Goal: Information Seeking & Learning: Get advice/opinions

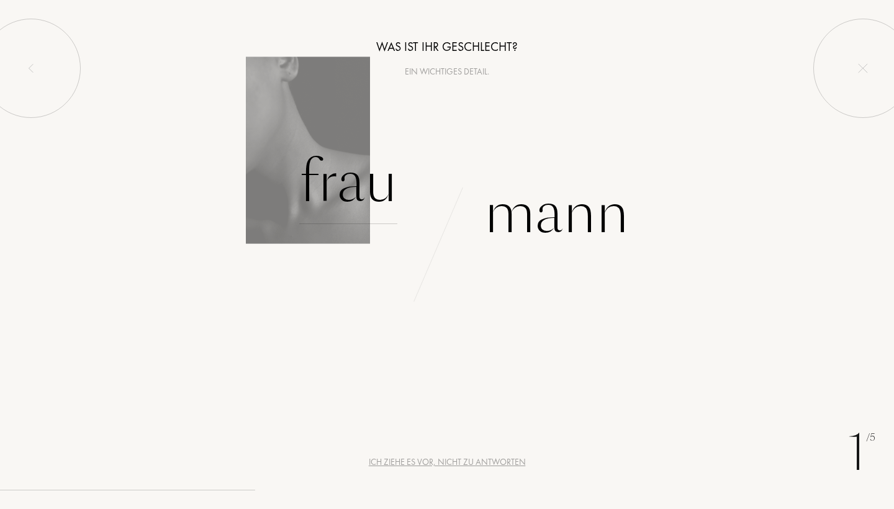
click at [302, 189] on div "Frau" at bounding box center [348, 182] width 98 height 84
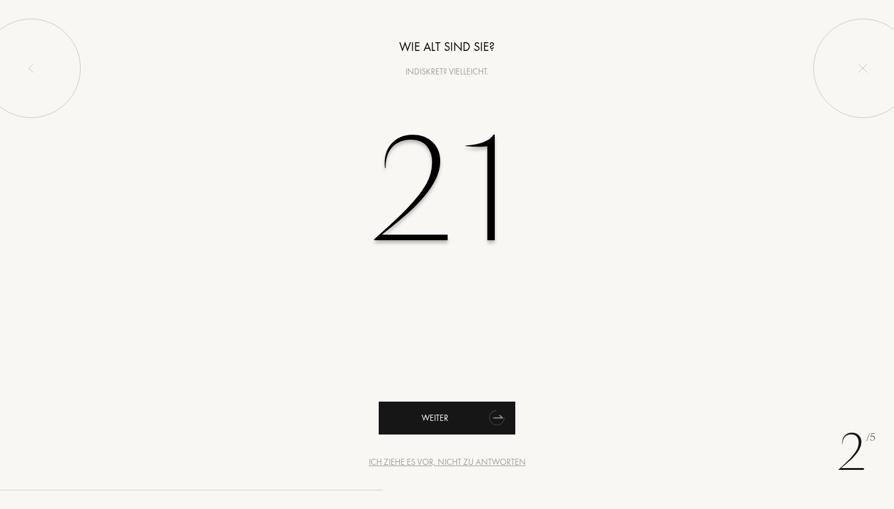
type input "21"
click at [421, 427] on div "Weiter" at bounding box center [447, 418] width 137 height 33
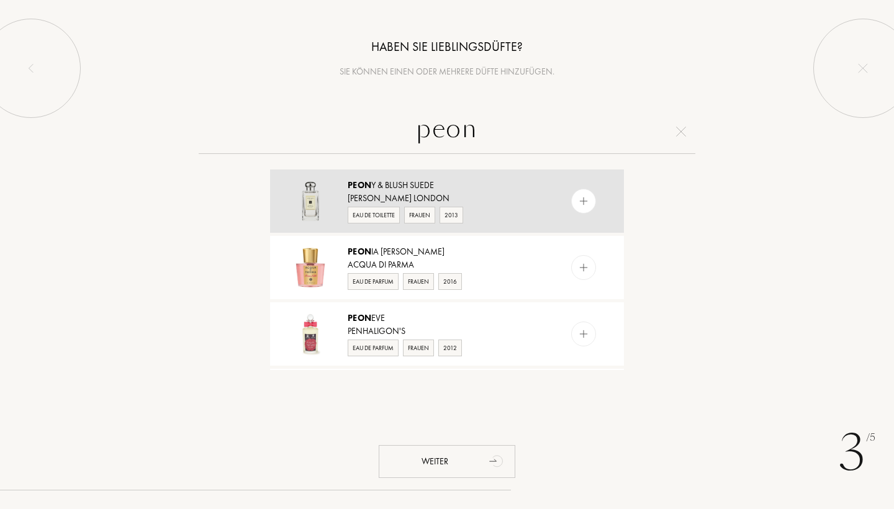
type input "peon"
click at [585, 199] on img at bounding box center [584, 202] width 12 height 12
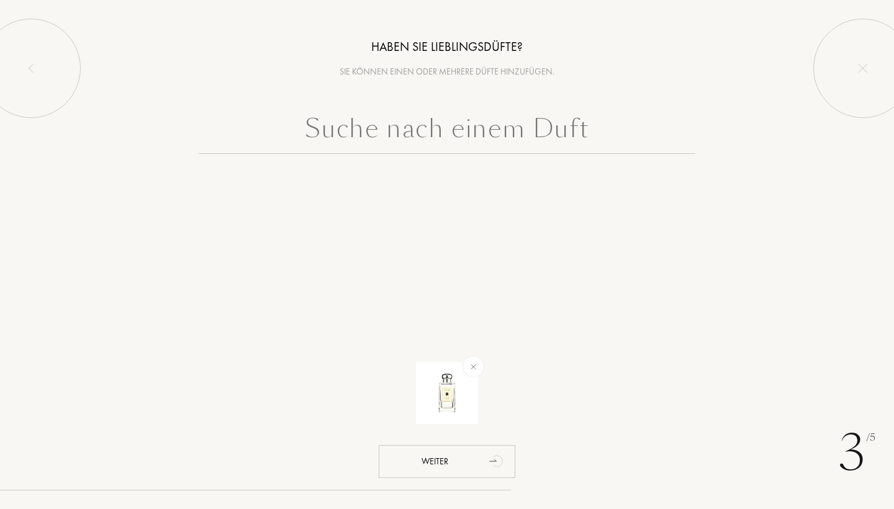
click at [375, 134] on input "text" at bounding box center [447, 131] width 497 height 45
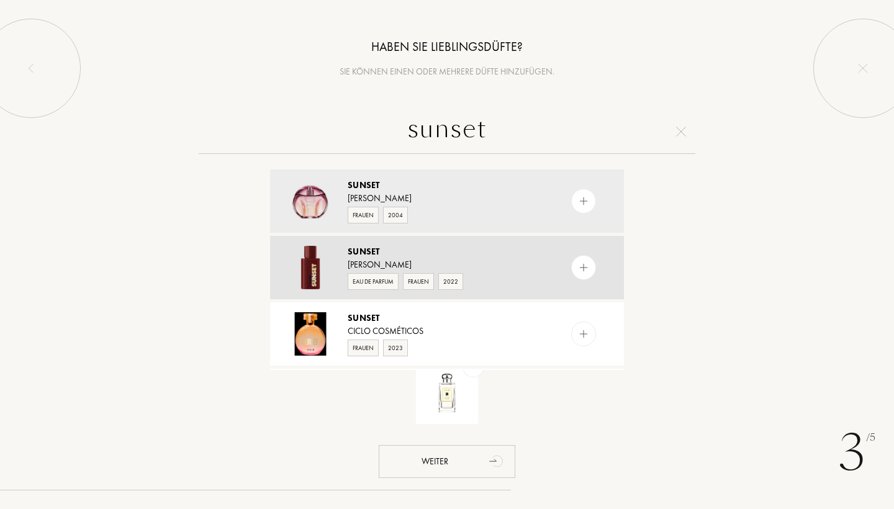
type input "sunset"
click at [588, 268] on img at bounding box center [584, 268] width 12 height 12
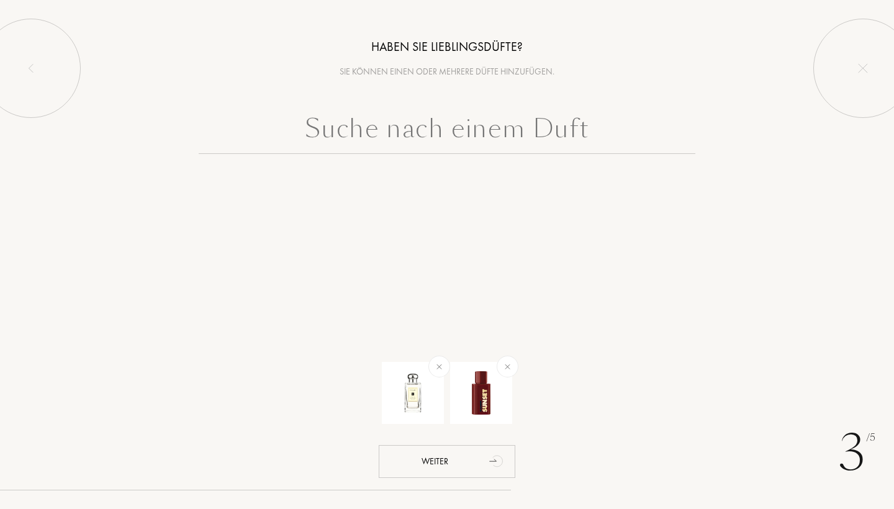
click at [403, 140] on input "text" at bounding box center [447, 131] width 497 height 45
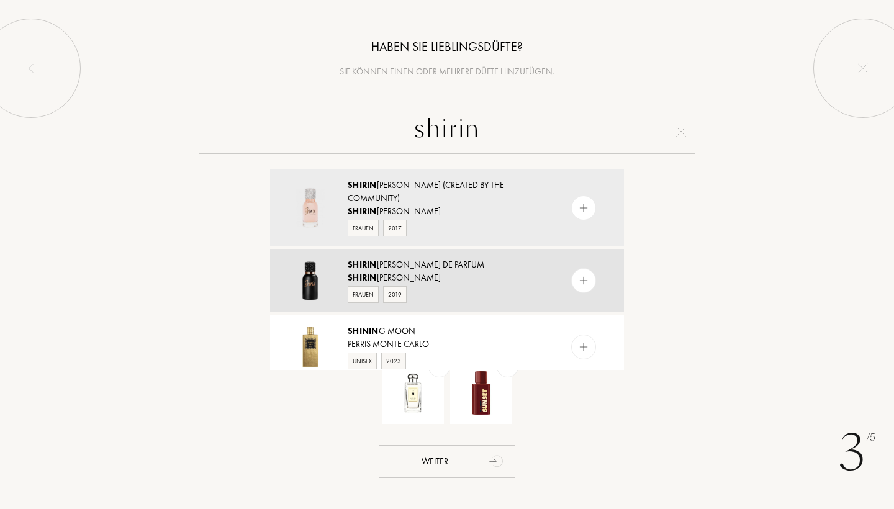
type input "shirin"
click at [588, 275] on img at bounding box center [584, 281] width 12 height 12
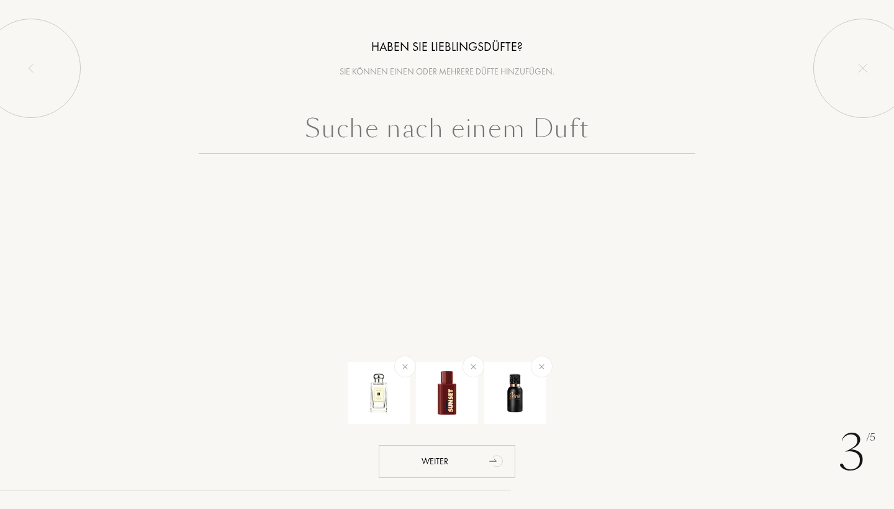
click at [389, 127] on input "text" at bounding box center [447, 131] width 497 height 45
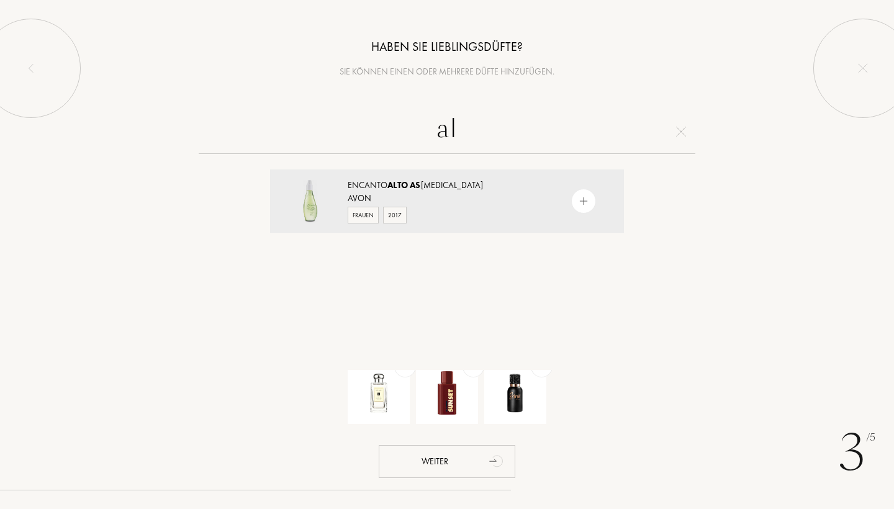
type input "a"
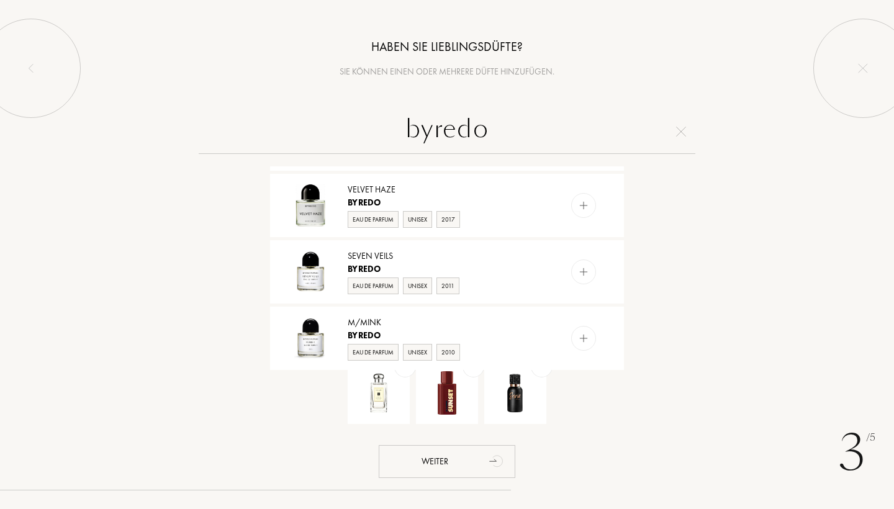
scroll to position [1139, 0]
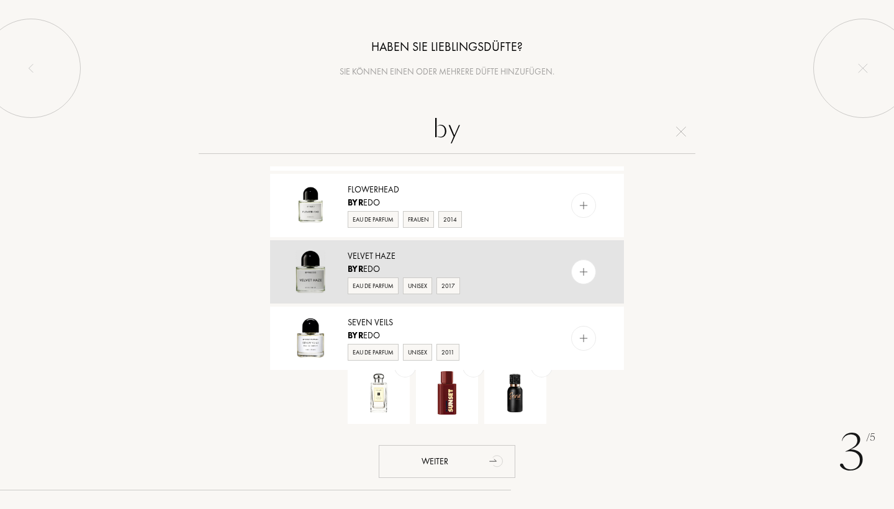
type input "b"
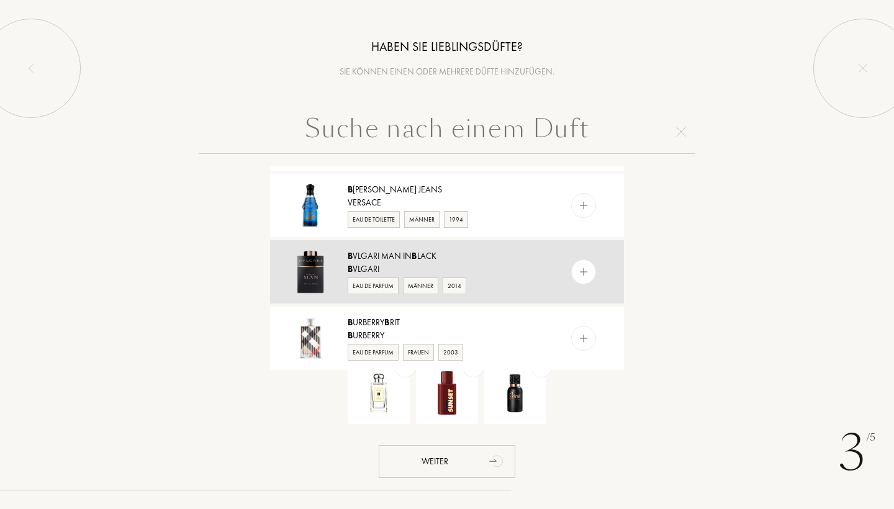
scroll to position [0, 0]
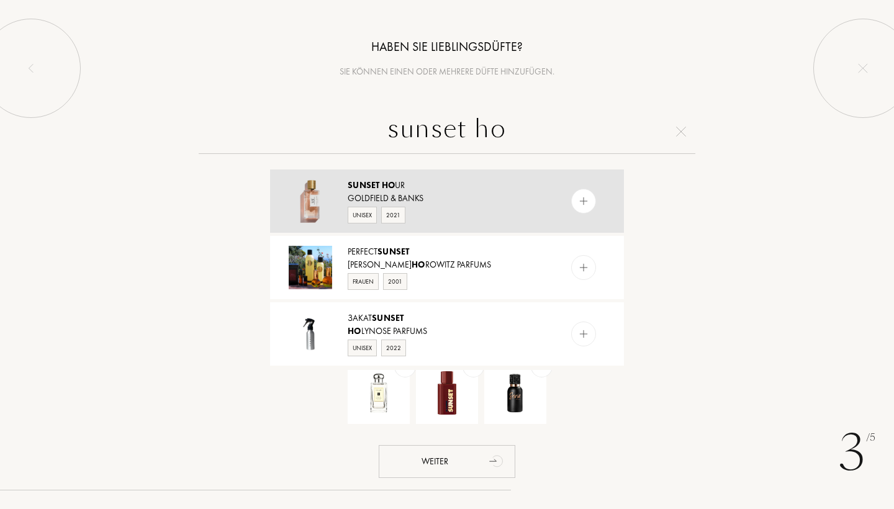
type input "sunset ho"
click at [580, 194] on div at bounding box center [583, 201] width 25 height 25
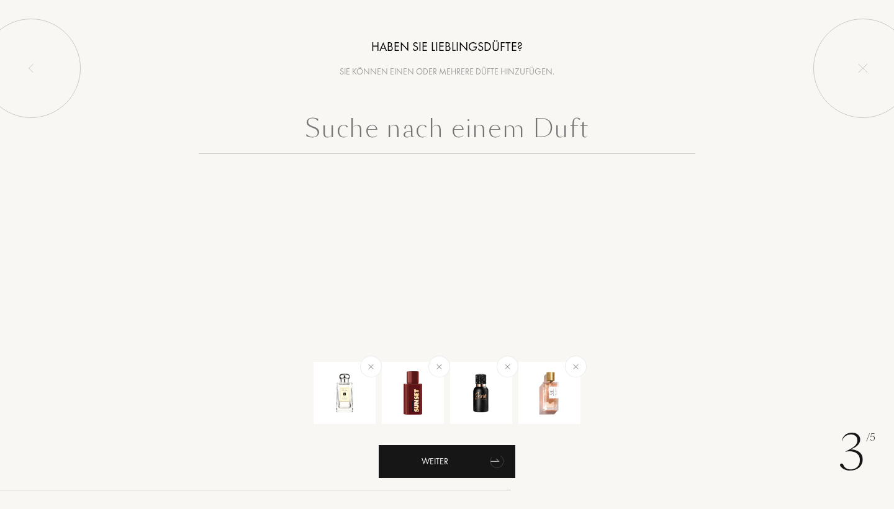
click at [465, 458] on div "Weiter" at bounding box center [447, 461] width 137 height 33
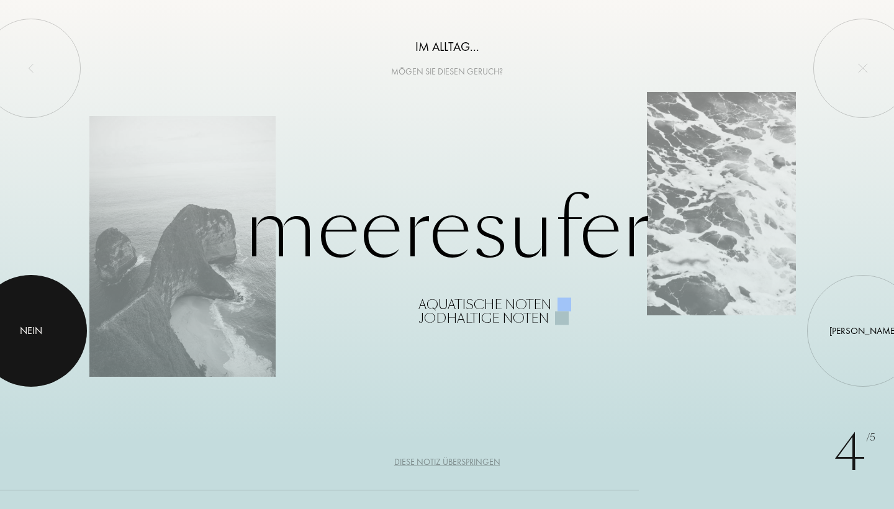
click at [38, 325] on div "Nein" at bounding box center [31, 331] width 22 height 15
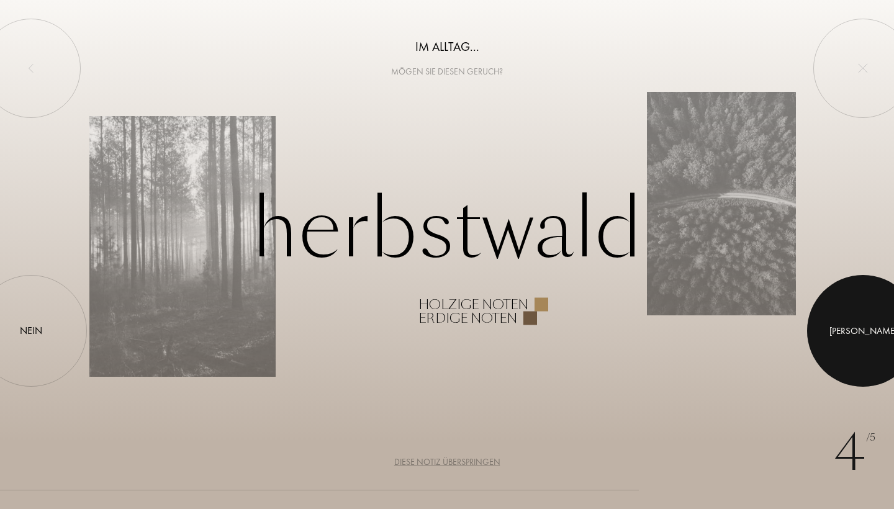
click at [861, 330] on div "Ja" at bounding box center [864, 331] width 68 height 14
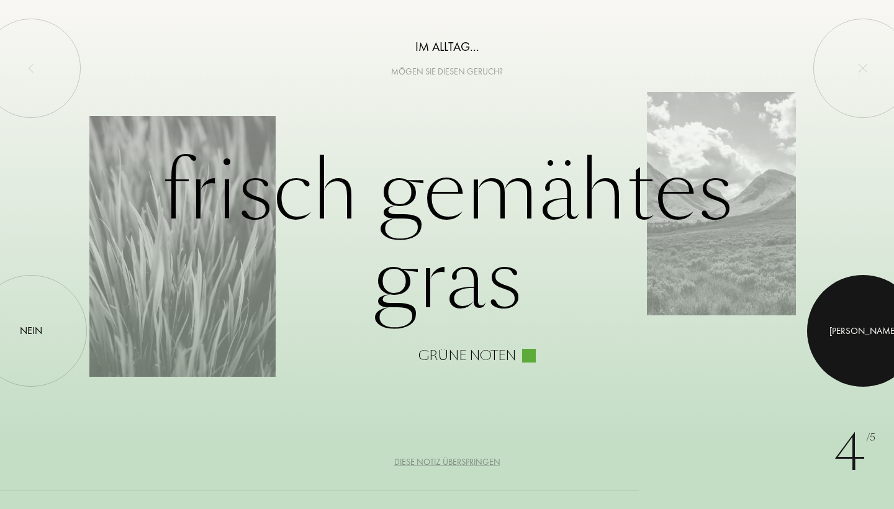
click at [883, 322] on div at bounding box center [864, 331] width 112 height 112
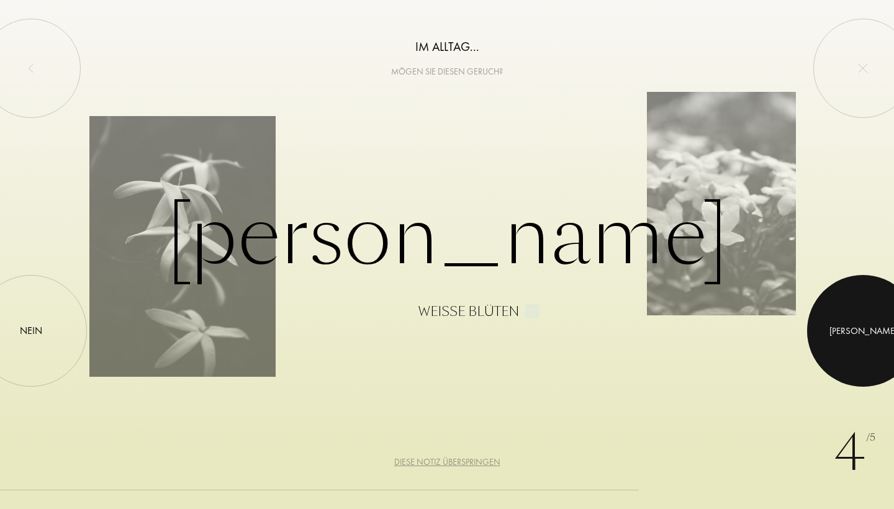
click at [857, 342] on div at bounding box center [864, 331] width 112 height 112
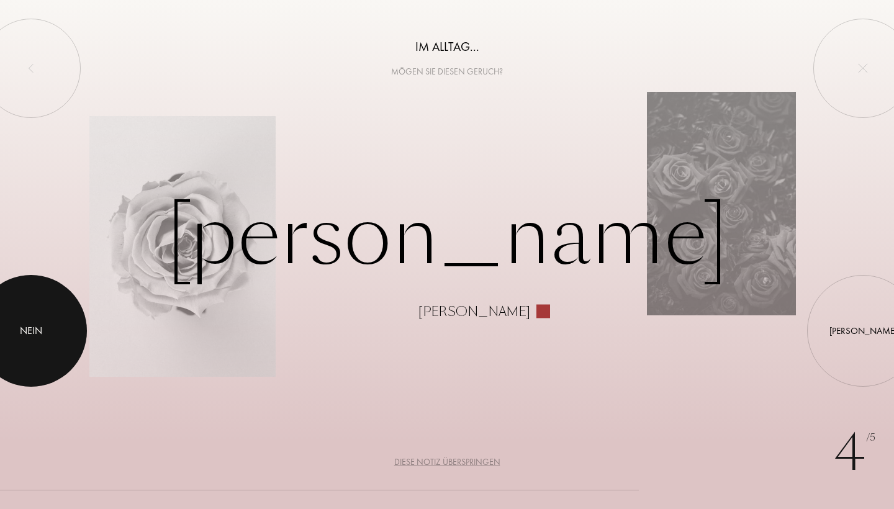
click at [28, 326] on div "Nein" at bounding box center [31, 331] width 22 height 15
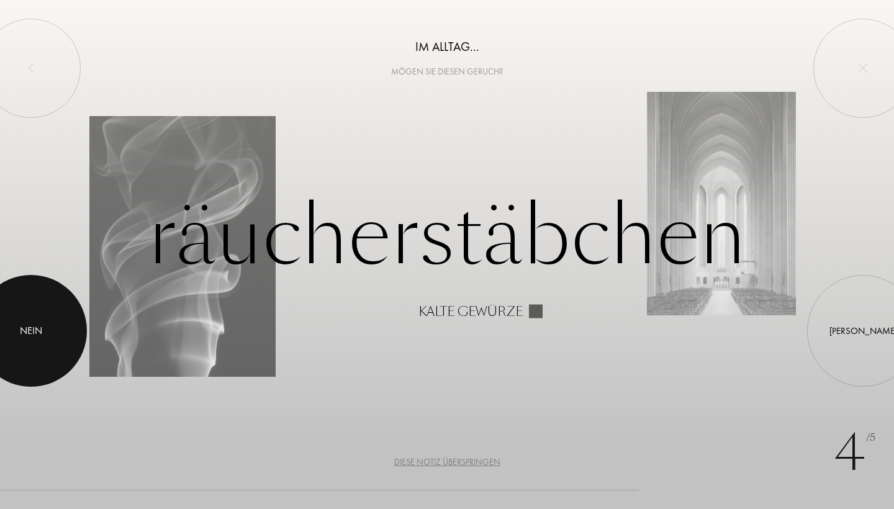
click at [42, 323] on div at bounding box center [31, 331] width 112 height 112
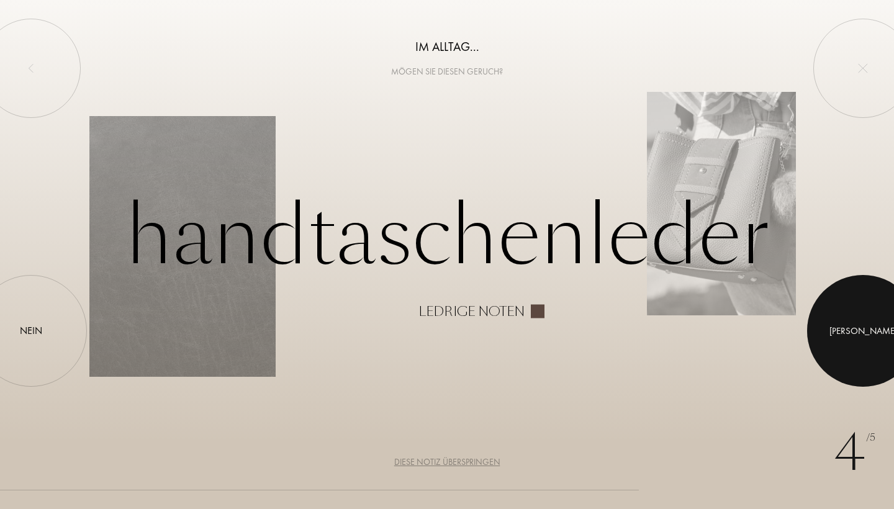
click at [863, 321] on div at bounding box center [864, 331] width 112 height 112
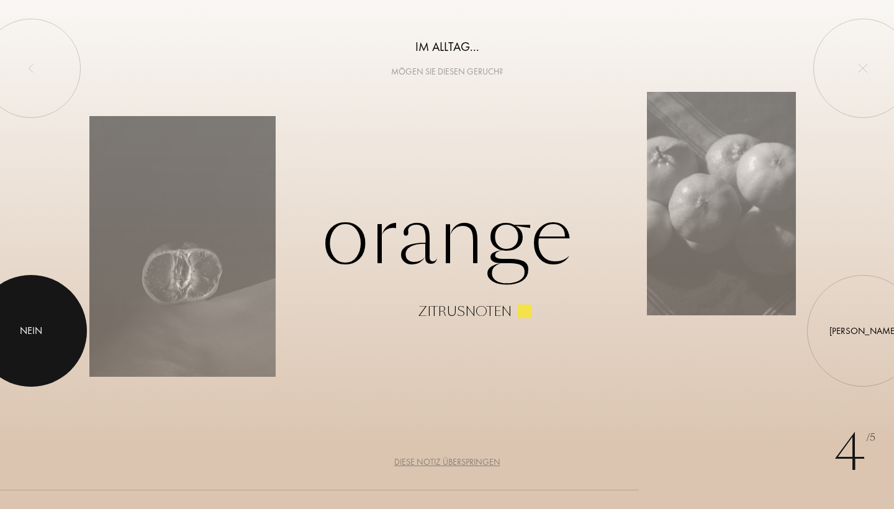
click at [47, 343] on div at bounding box center [31, 331] width 112 height 112
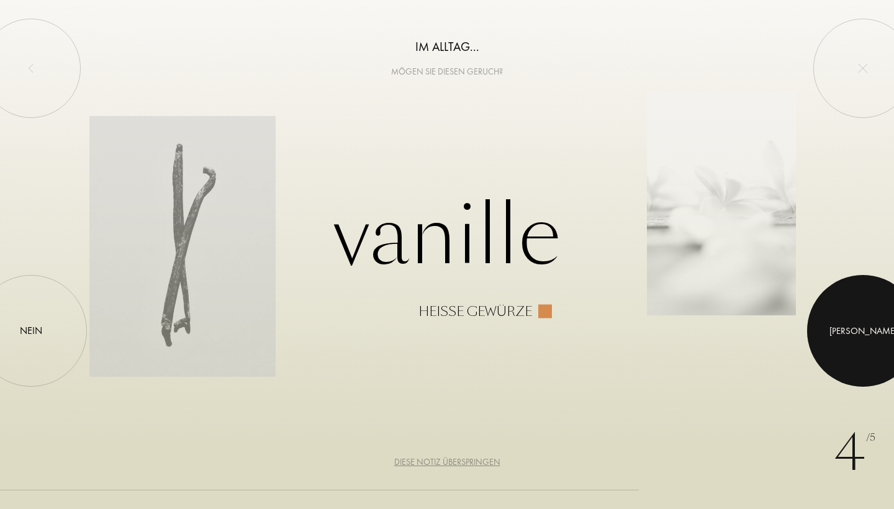
click at [859, 322] on div at bounding box center [864, 331] width 112 height 112
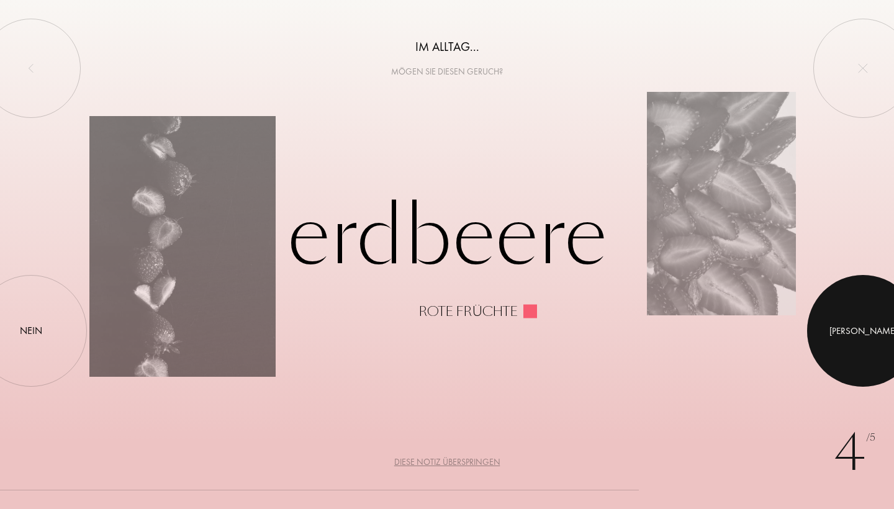
click at [840, 328] on div at bounding box center [864, 331] width 112 height 112
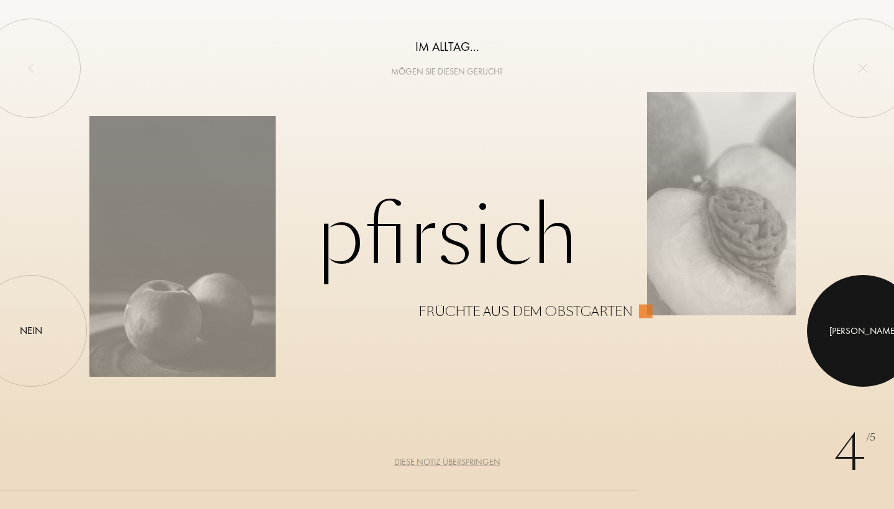
click at [840, 328] on div at bounding box center [864, 331] width 112 height 112
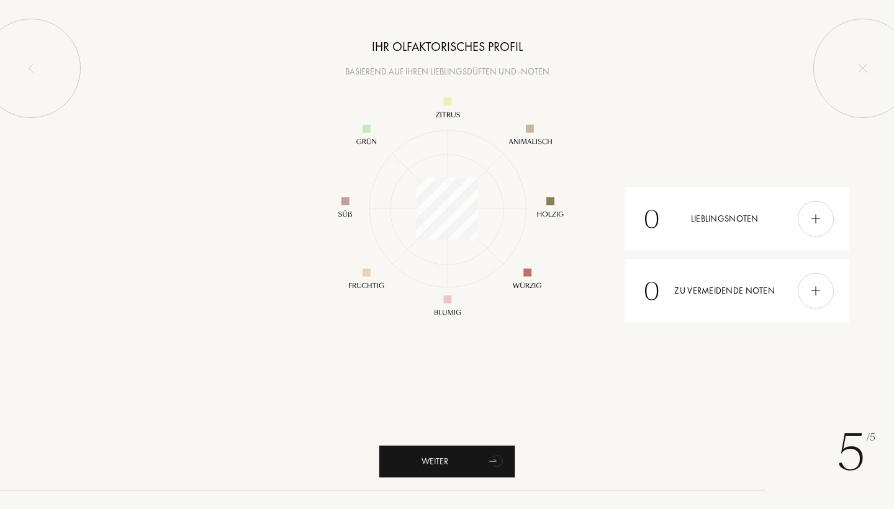
scroll to position [180, 180]
click at [824, 221] on div at bounding box center [816, 219] width 36 height 36
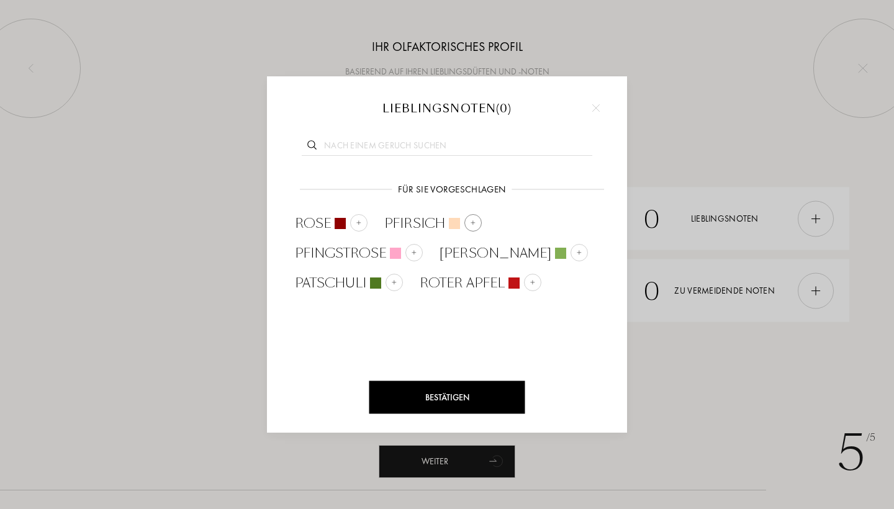
click at [475, 224] on img at bounding box center [473, 223] width 6 height 6
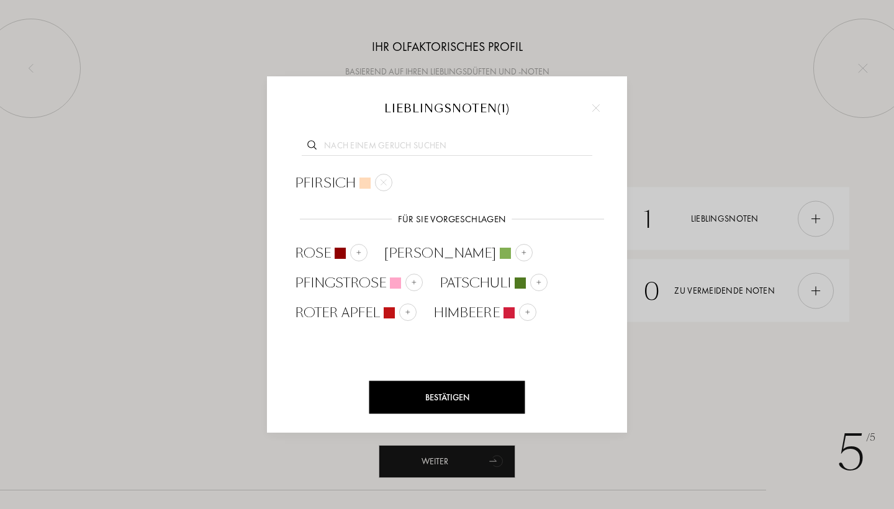
click at [344, 144] on input "text" at bounding box center [447, 147] width 291 height 17
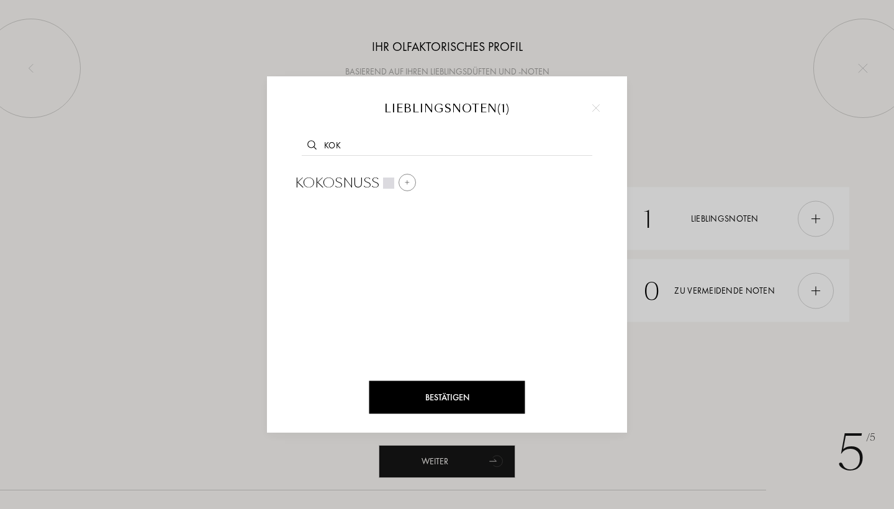
type input "kok"
click at [409, 184] on img at bounding box center [407, 182] width 6 height 6
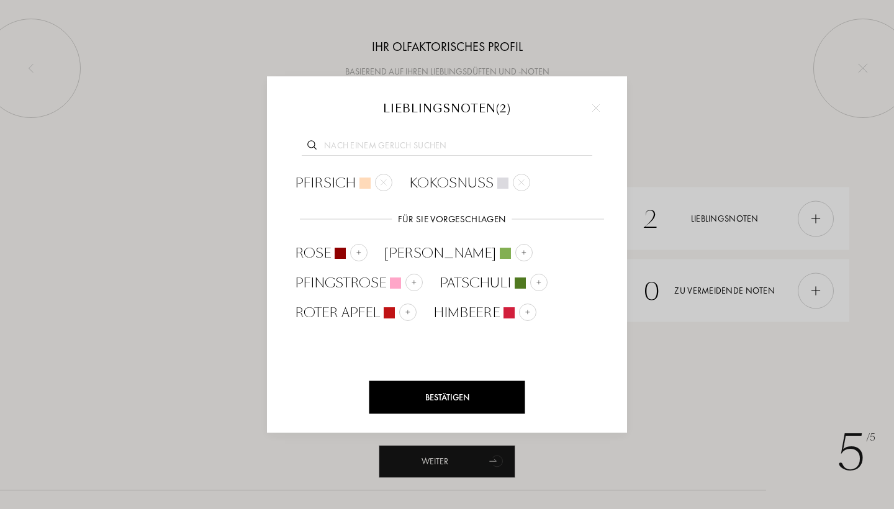
click at [439, 391] on div "Bestätigen" at bounding box center [448, 397] width 156 height 33
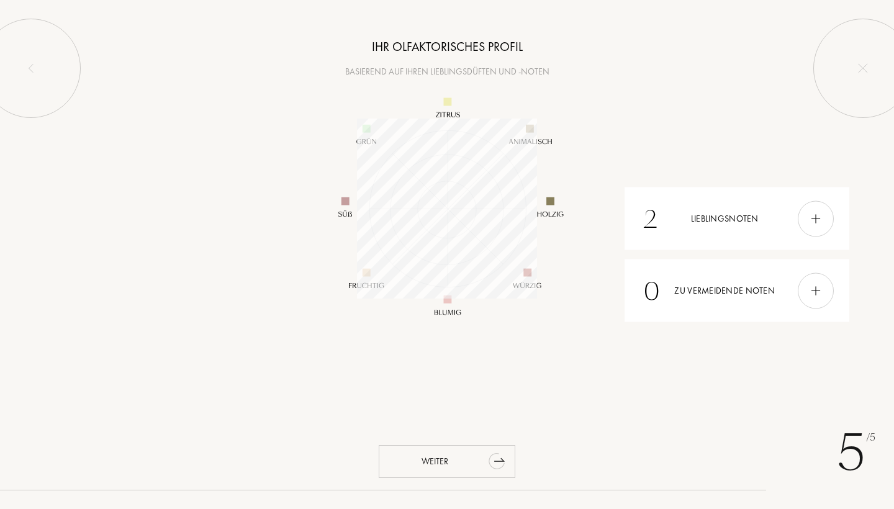
click at [427, 464] on div "Weiter" at bounding box center [447, 461] width 137 height 33
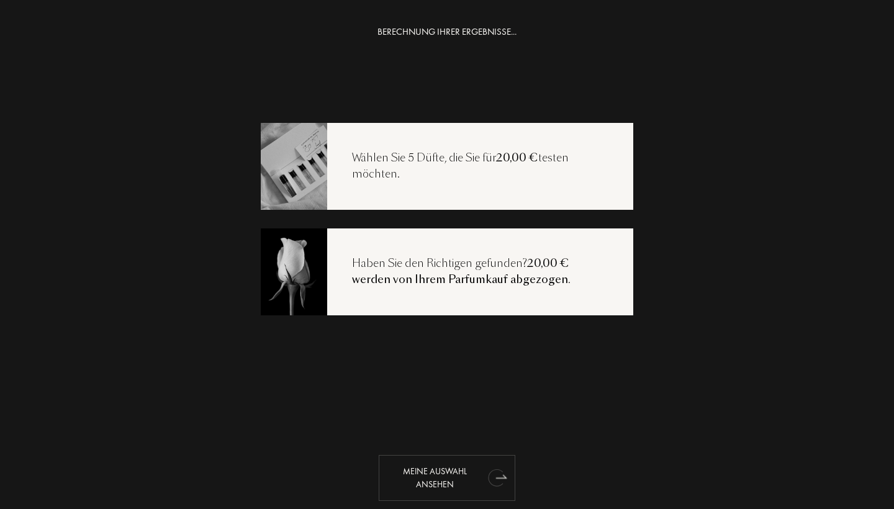
click at [491, 478] on icon "animation" at bounding box center [496, 477] width 16 height 17
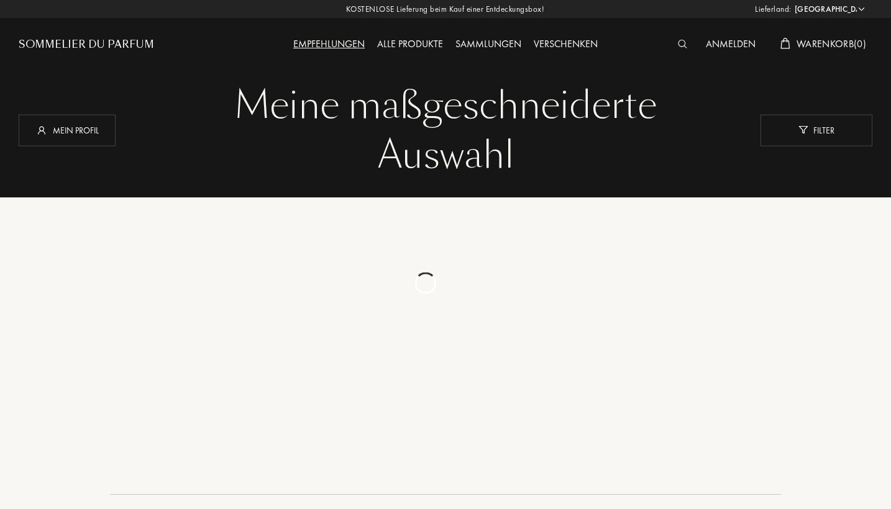
select select "DE"
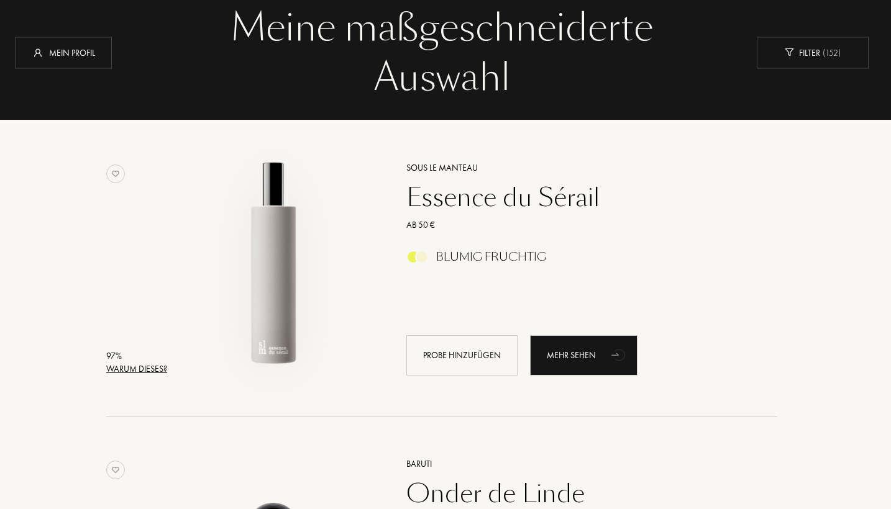
scroll to position [125, 4]
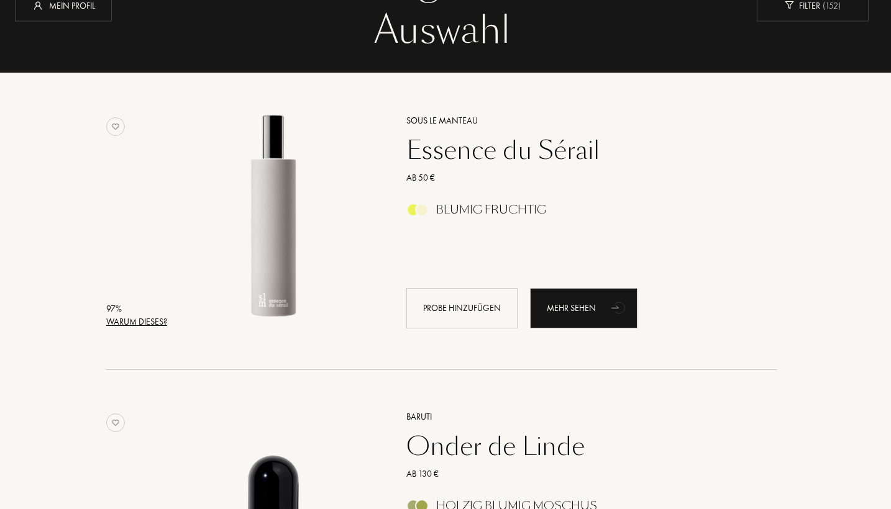
click at [128, 321] on div "Warum dieses?" at bounding box center [136, 322] width 61 height 13
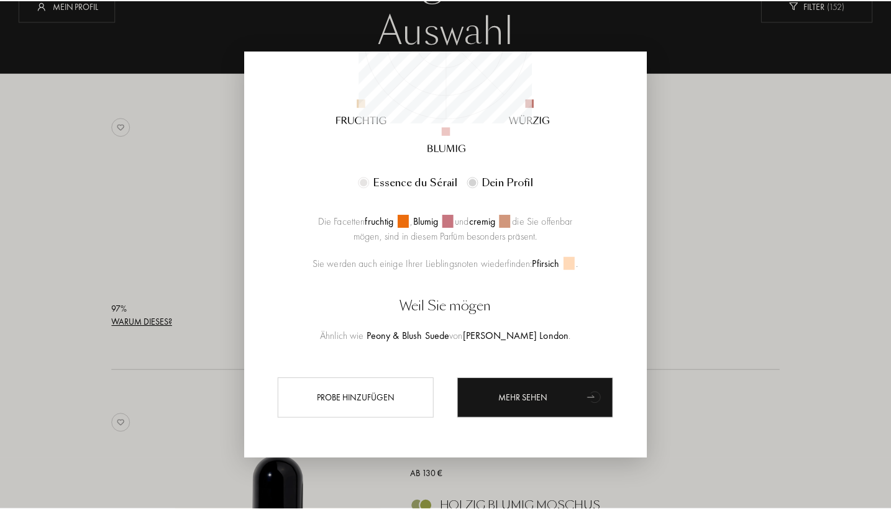
scroll to position [277, 0]
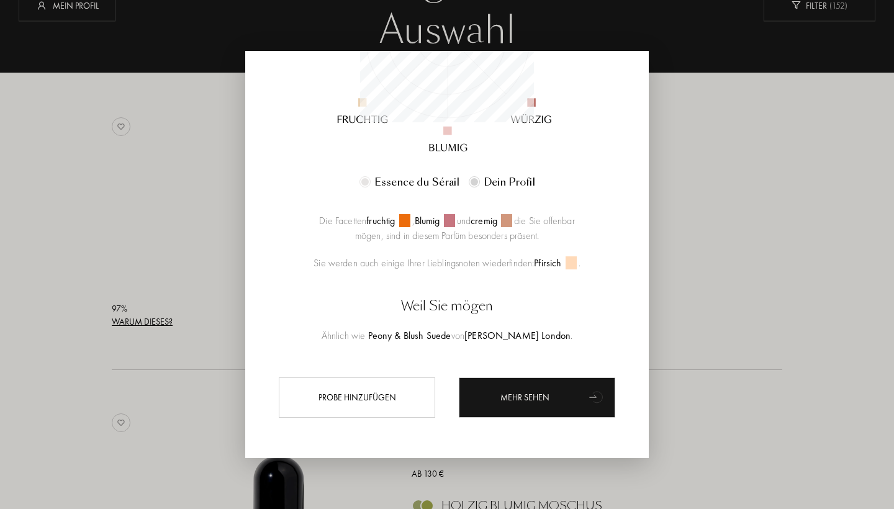
click at [806, 277] on div at bounding box center [447, 254] width 894 height 509
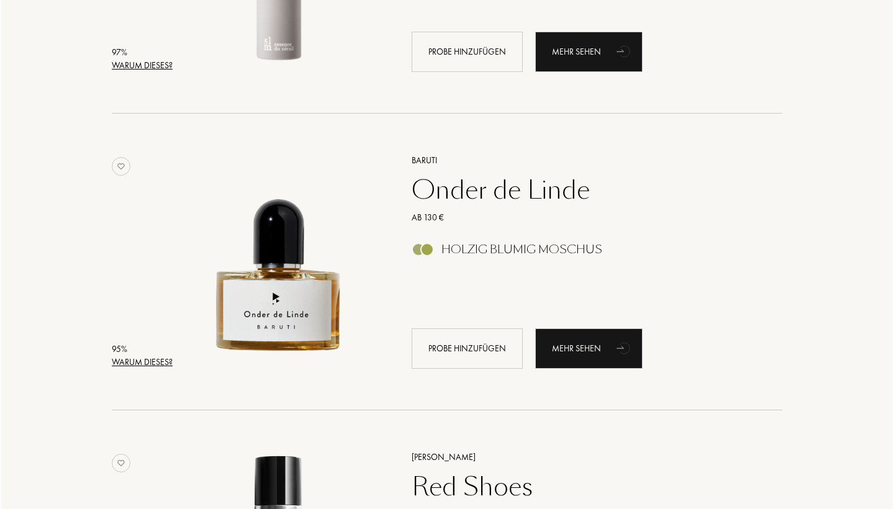
scroll to position [383, 0]
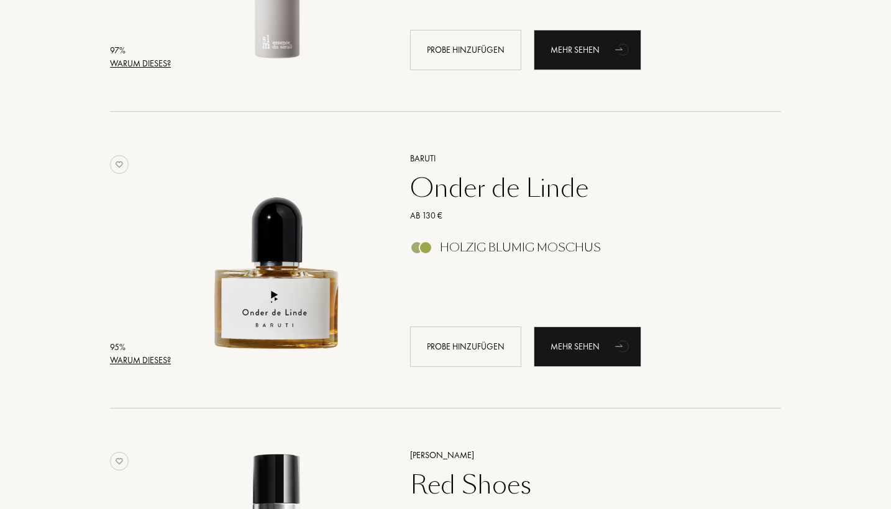
click at [145, 358] on div "Warum dieses?" at bounding box center [140, 360] width 61 height 13
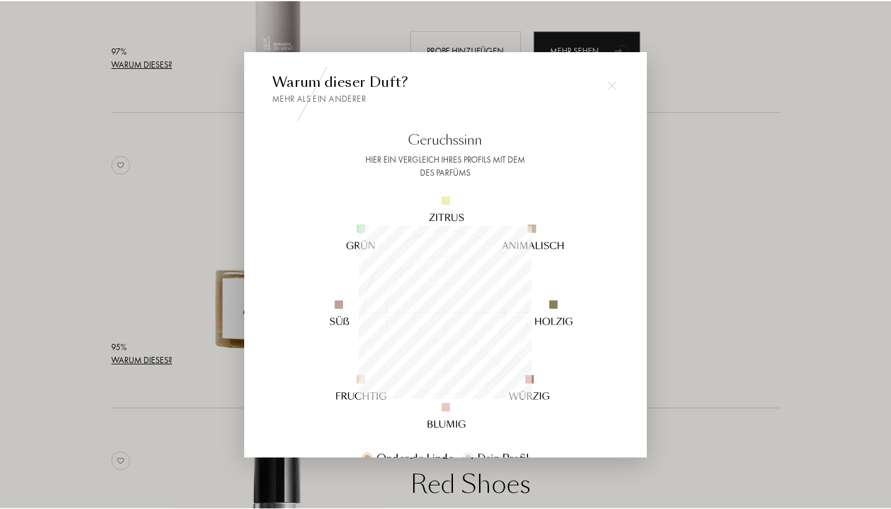
scroll to position [0, 0]
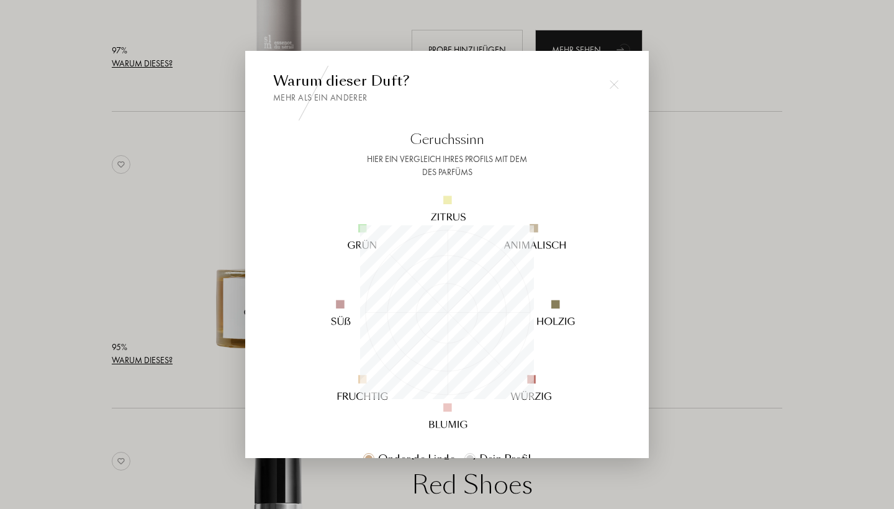
click at [669, 286] on div at bounding box center [447, 254] width 894 height 509
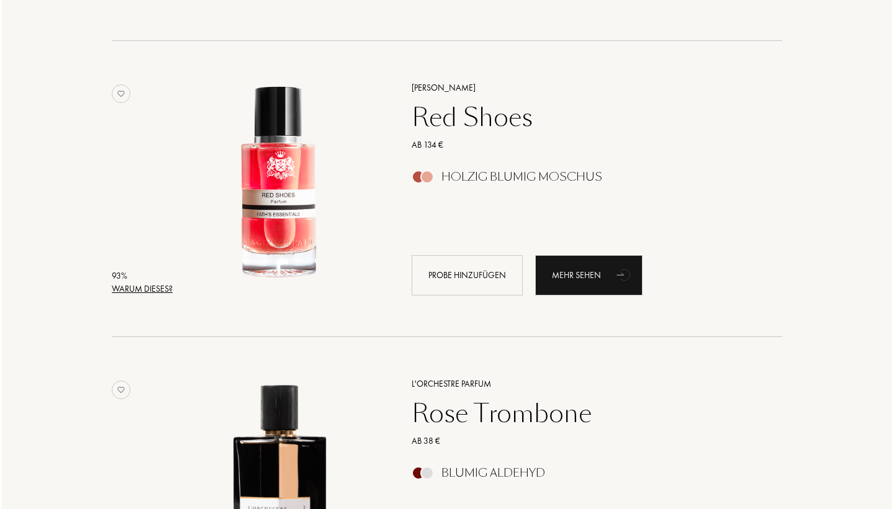
scroll to position [753, 0]
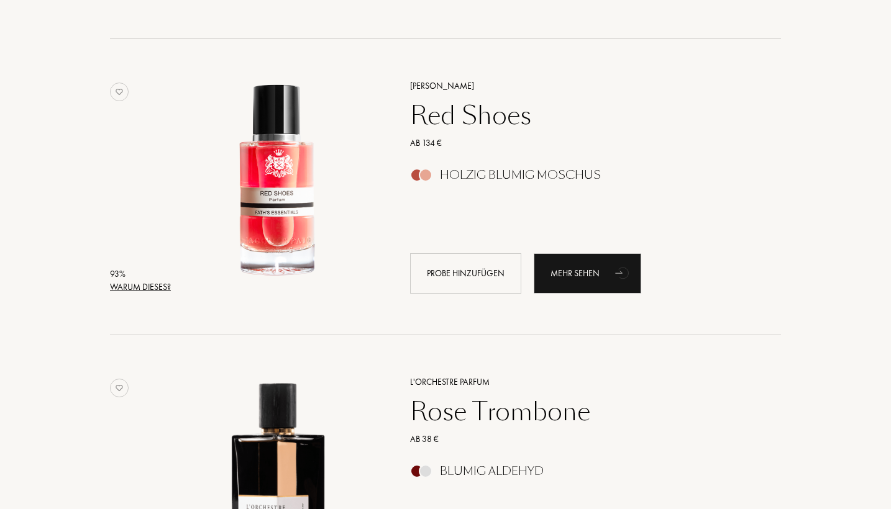
click at [132, 291] on div "Warum dieses?" at bounding box center [140, 287] width 61 height 13
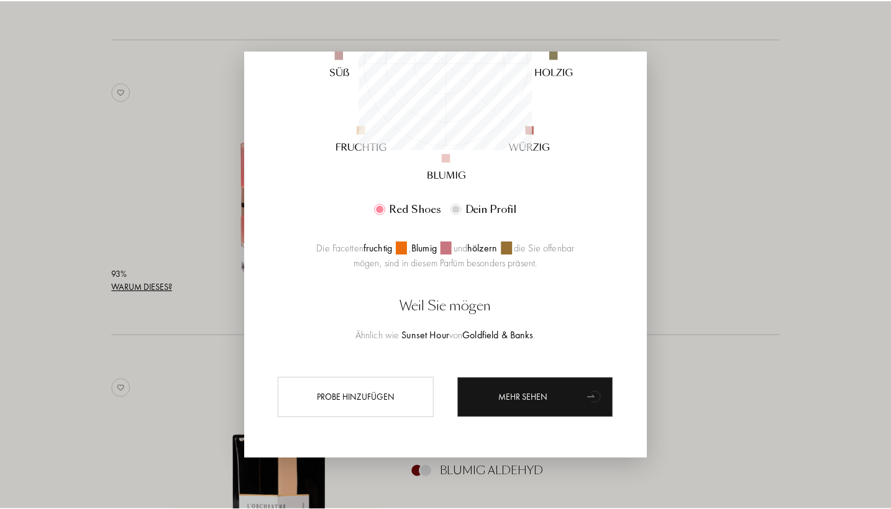
scroll to position [250, 0]
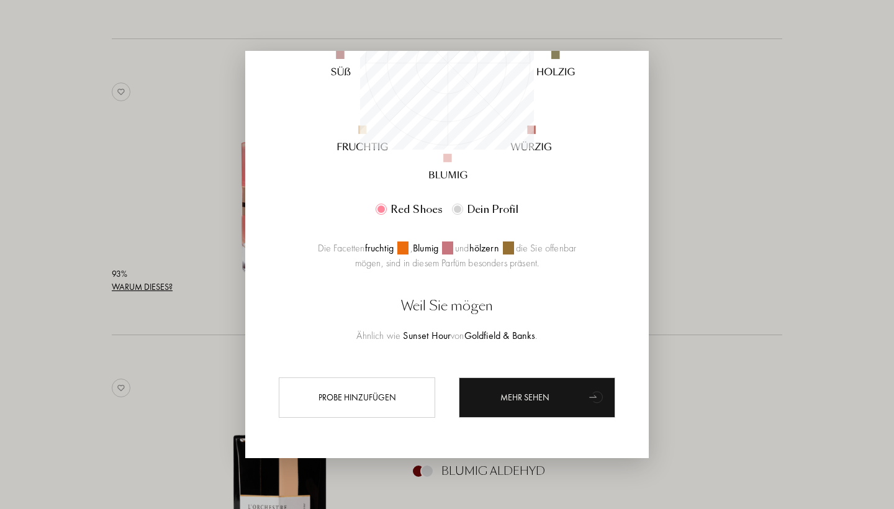
click at [747, 284] on div at bounding box center [447, 254] width 894 height 509
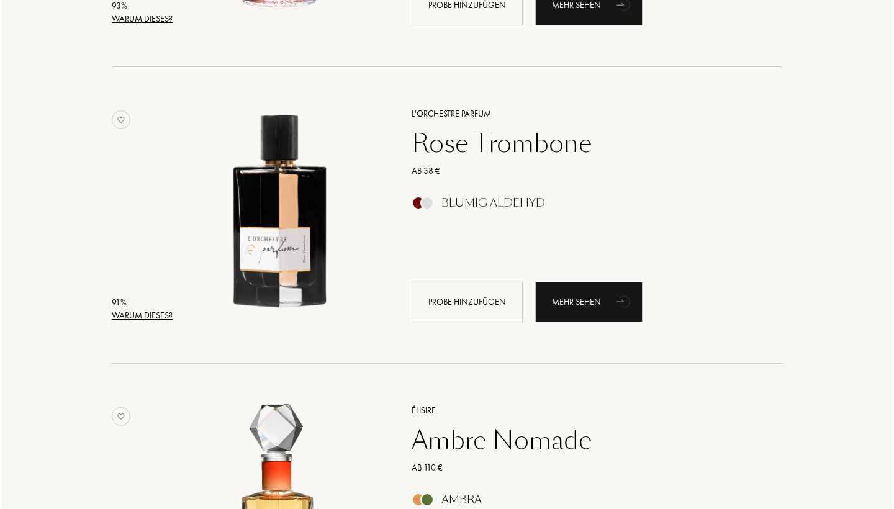
scroll to position [943, 0]
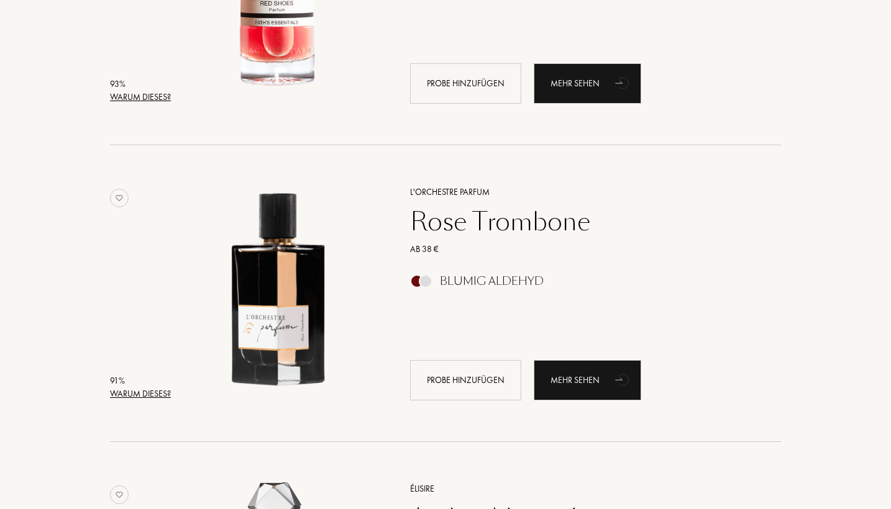
click at [129, 394] on div "Warum dieses?" at bounding box center [140, 394] width 61 height 13
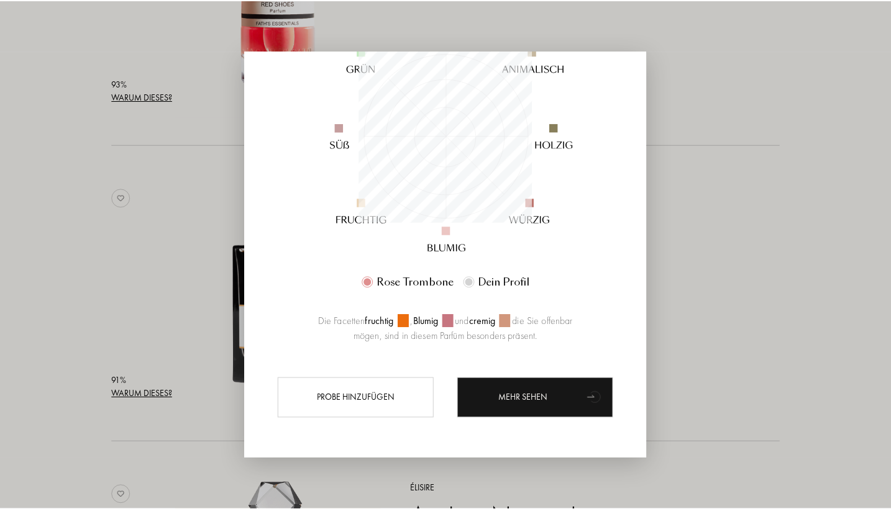
scroll to position [177, 0]
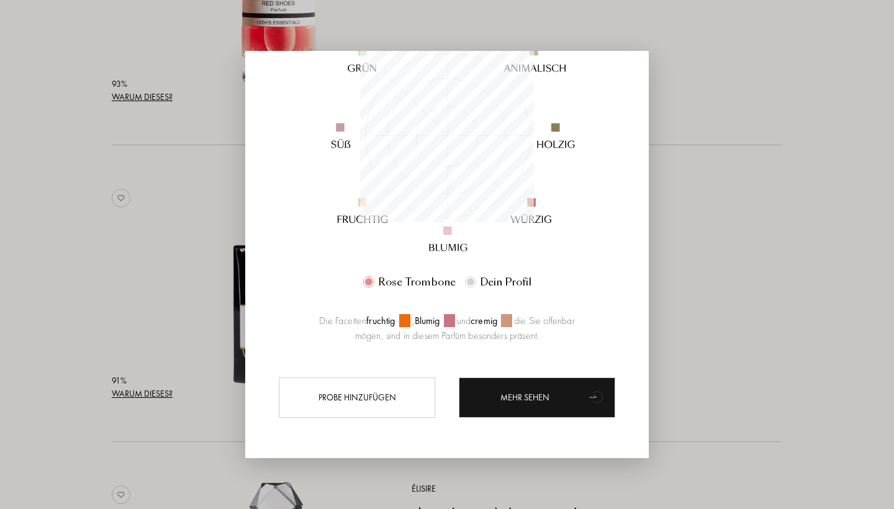
click at [714, 316] on div at bounding box center [447, 254] width 894 height 509
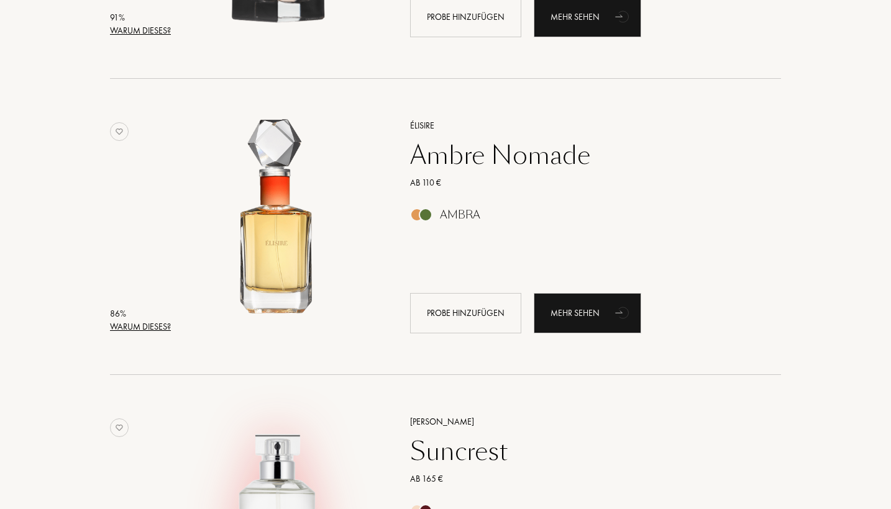
scroll to position [1306, 0]
